Goal: Transaction & Acquisition: Purchase product/service

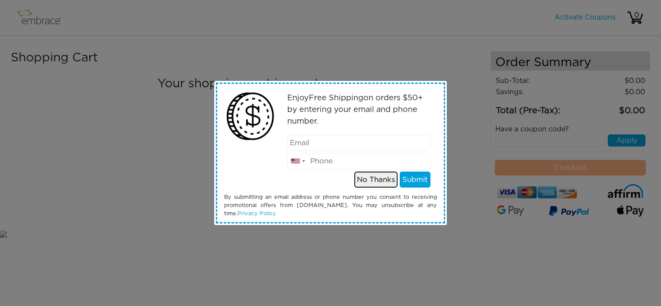
click at [388, 180] on button "No Thanks" at bounding box center [375, 180] width 43 height 16
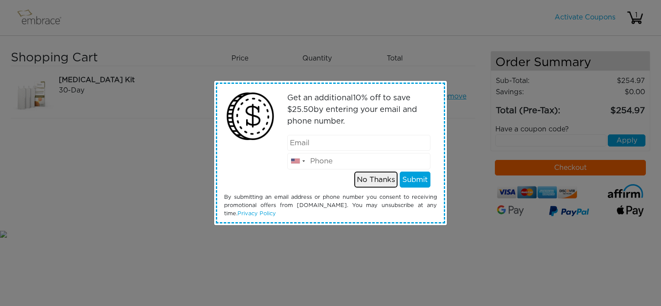
click at [380, 178] on button "No Thanks" at bounding box center [375, 180] width 43 height 16
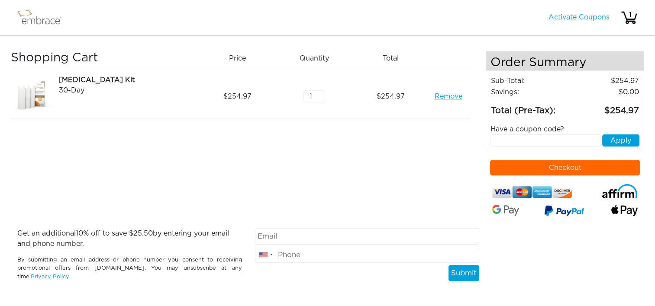
click at [541, 167] on button "Checkout" at bounding box center [565, 168] width 150 height 16
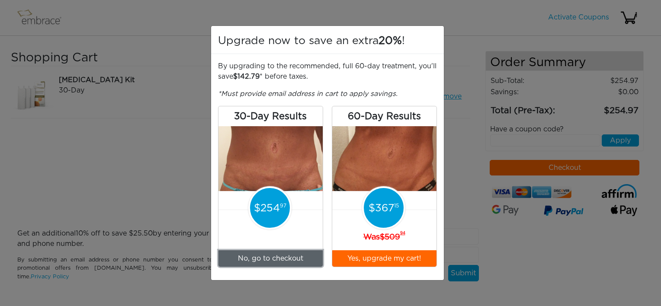
click at [284, 259] on link "No, go to checkout" at bounding box center [271, 259] width 104 height 16
click at [456, 78] on div "Upgrade now to save an extra 20% ! By upgrading to the recommended, full 60-day…" at bounding box center [330, 153] width 661 height 306
click at [292, 256] on link "No, go to checkout" at bounding box center [271, 259] width 104 height 16
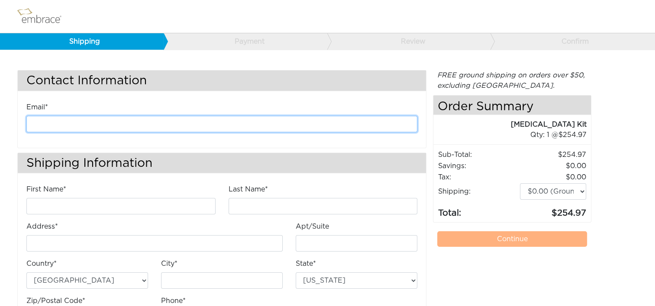
click at [216, 118] on input "email" at bounding box center [221, 124] width 391 height 16
type input "[EMAIL_ADDRESS][DOMAIN_NAME]"
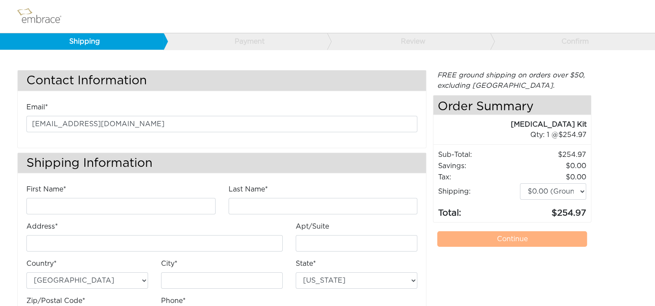
type input "[PERSON_NAME]"
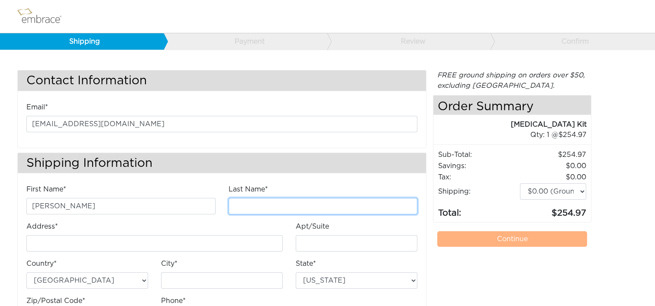
type input "[PERSON_NAME]"
type input "[STREET_ADDRESS]"
type input "E"
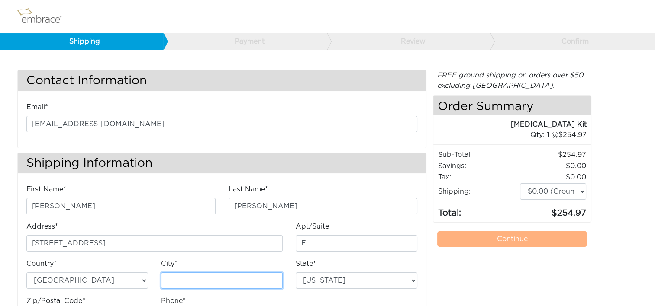
type input "Chantilly"
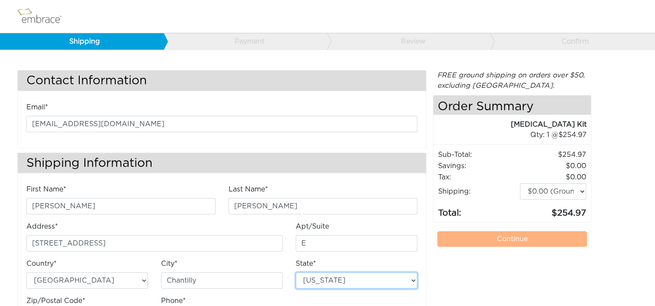
select select "VA"
type input "20151"
type input "7034490520"
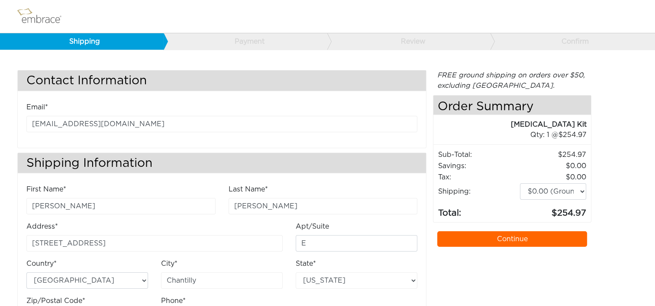
click at [473, 236] on link "Continue" at bounding box center [512, 240] width 150 height 16
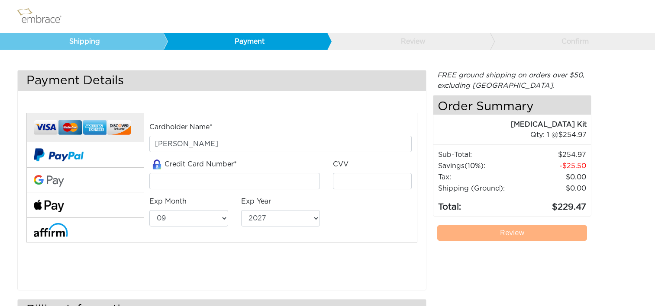
select select "9"
select select "2027"
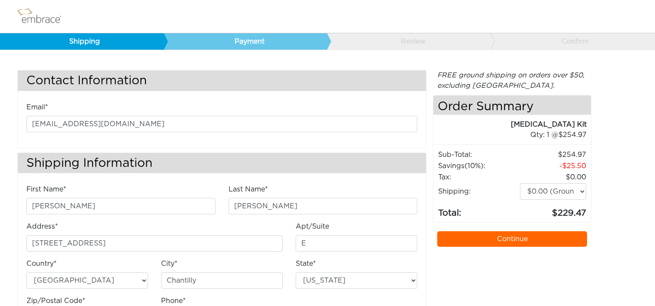
select select "VA"
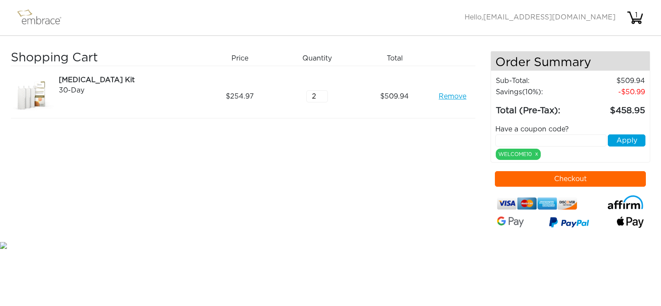
click at [526, 139] on input "text" at bounding box center [551, 141] width 111 height 12
type input "DOUBLETHEFUN"
click at [621, 140] on button "Apply" at bounding box center [627, 141] width 38 height 12
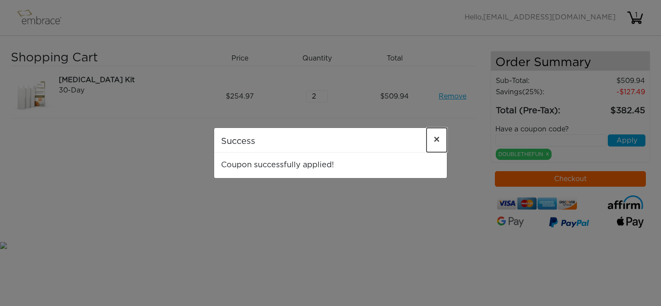
click at [438, 139] on span "×" at bounding box center [437, 140] width 6 height 10
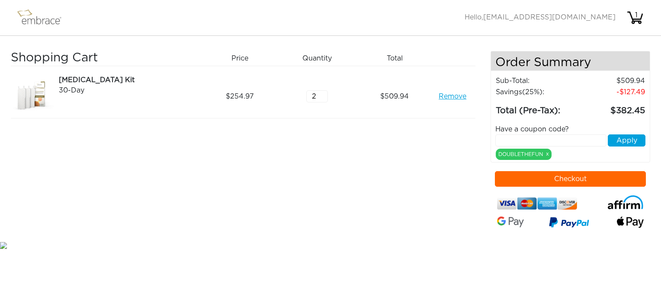
click at [449, 98] on link "Remove" at bounding box center [453, 96] width 28 height 10
